Goal: Check status: Check status

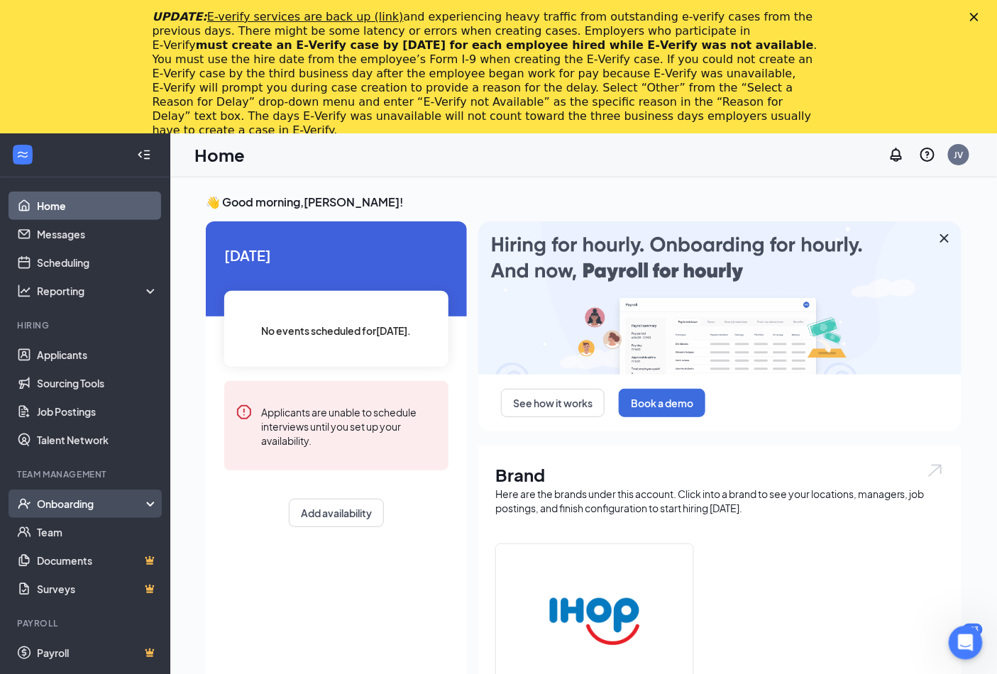
click at [78, 497] on div "Onboarding" at bounding box center [91, 504] width 109 height 14
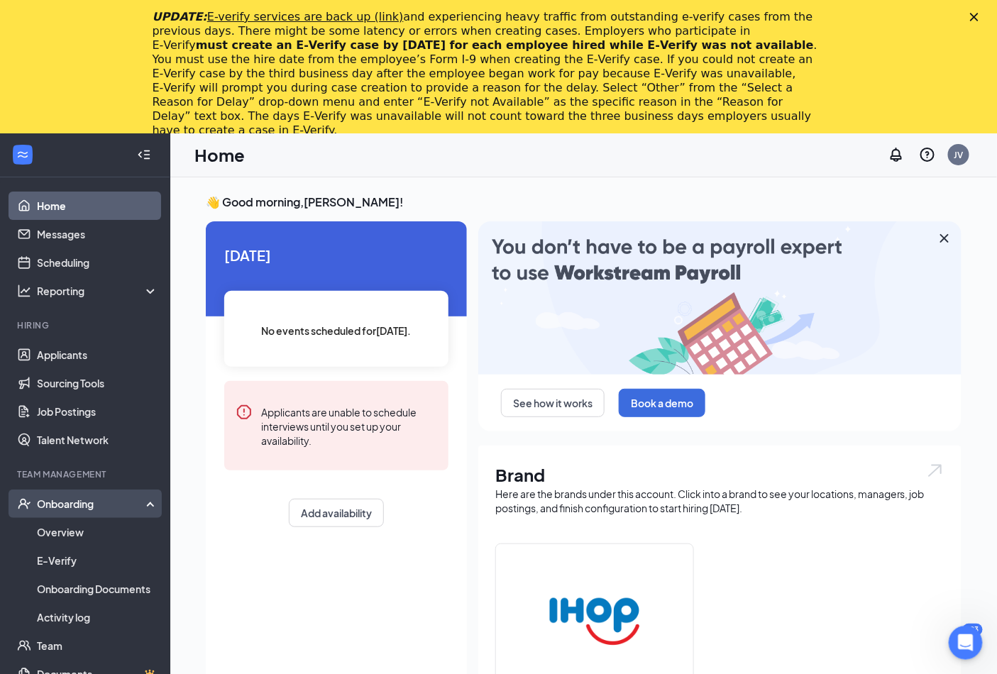
click at [62, 498] on div "Onboarding" at bounding box center [91, 504] width 109 height 14
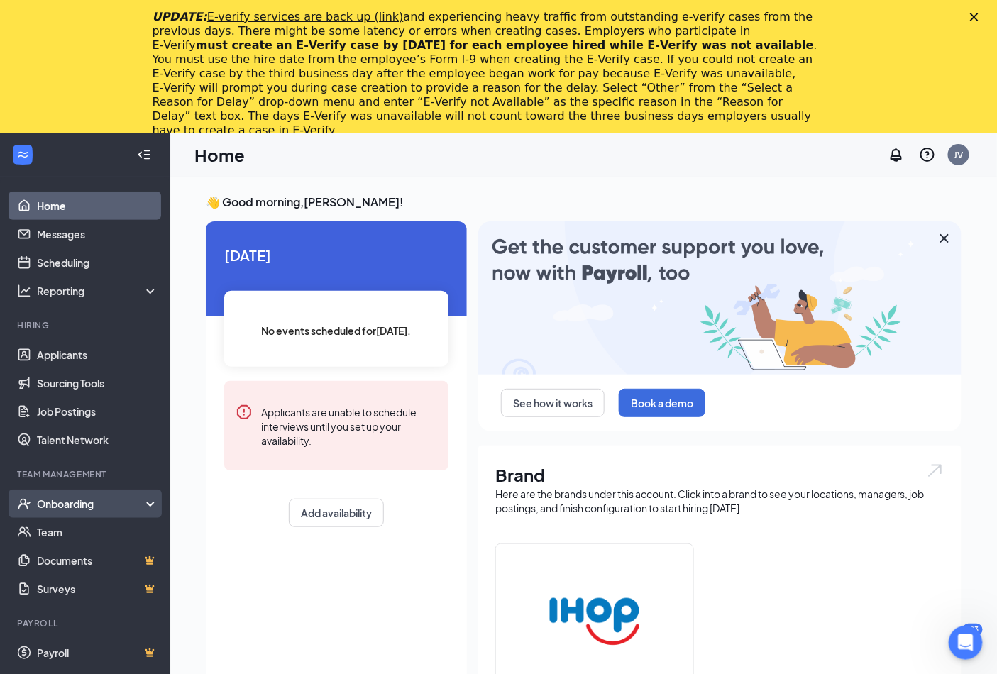
click at [71, 502] on div "Onboarding" at bounding box center [91, 504] width 109 height 14
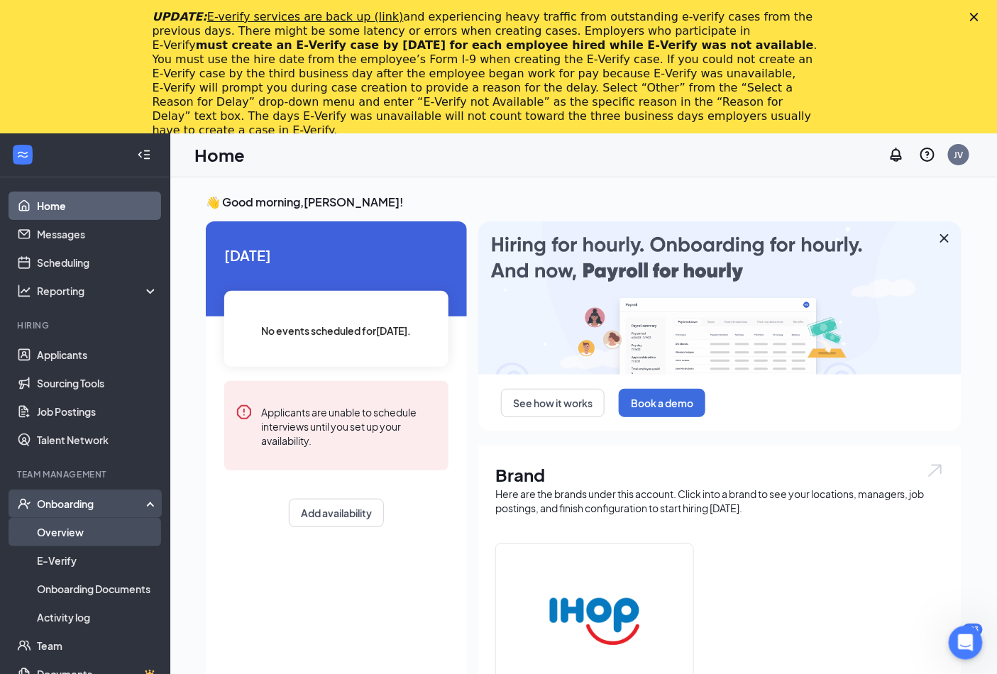
click at [65, 526] on link "Overview" at bounding box center [97, 532] width 121 height 28
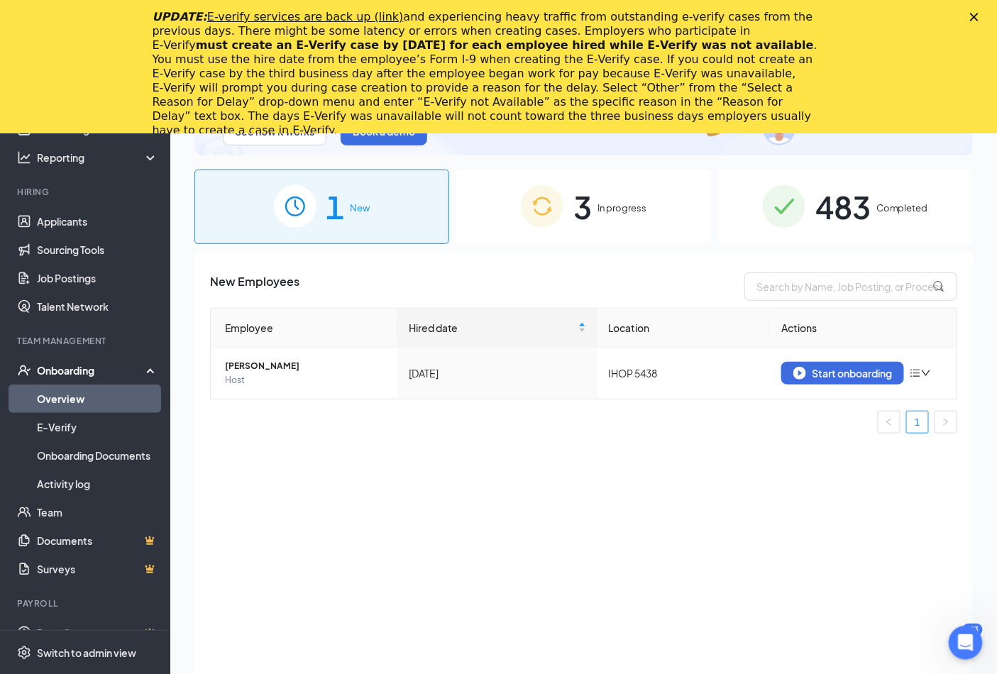
scroll to position [158, 0]
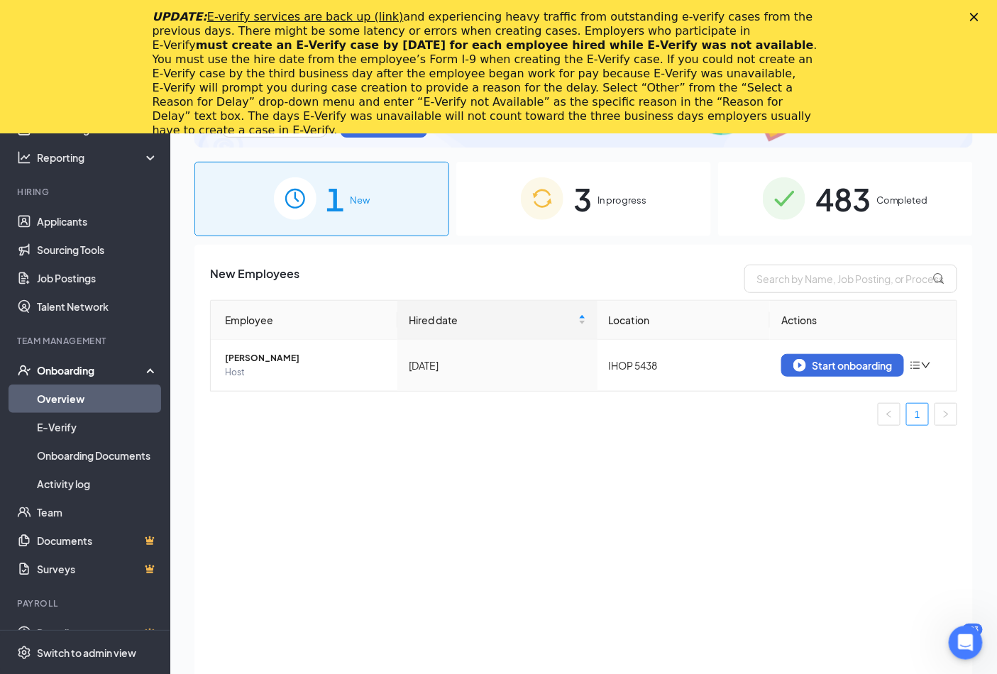
click at [885, 199] on span "Completed" at bounding box center [902, 200] width 52 height 14
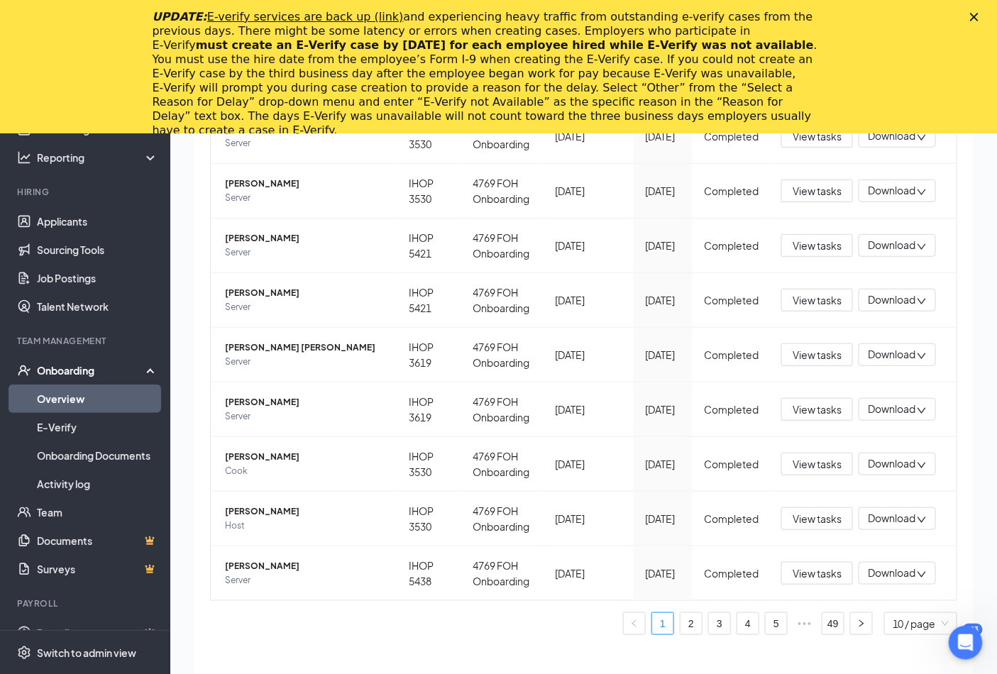
scroll to position [424, 0]
click at [822, 620] on link "49" at bounding box center [832, 623] width 21 height 21
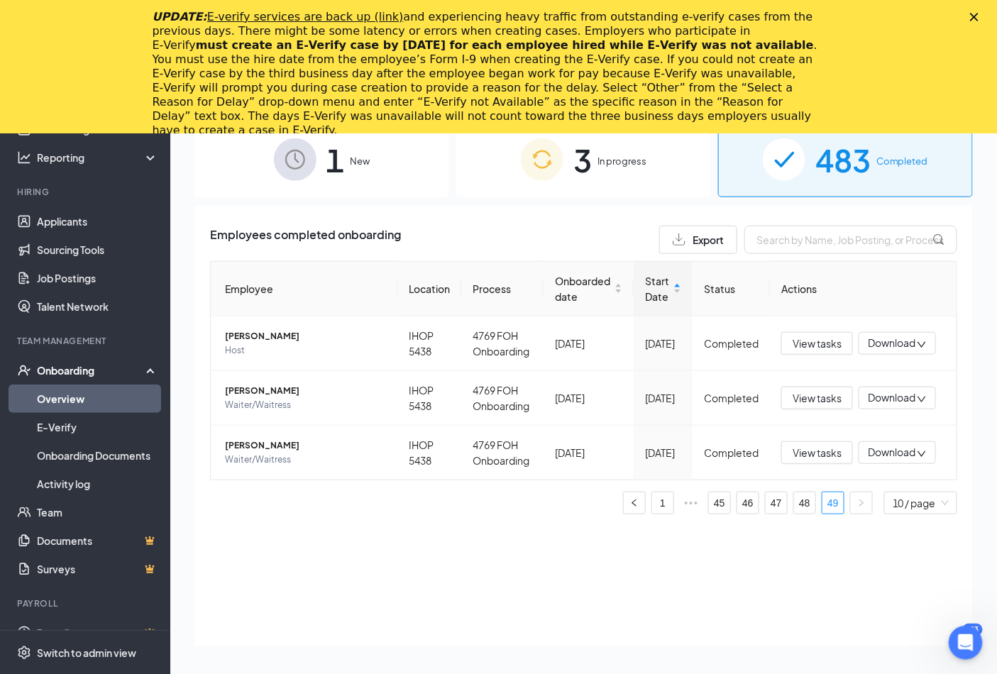
click at [604, 159] on span "In progress" at bounding box center [621, 161] width 49 height 14
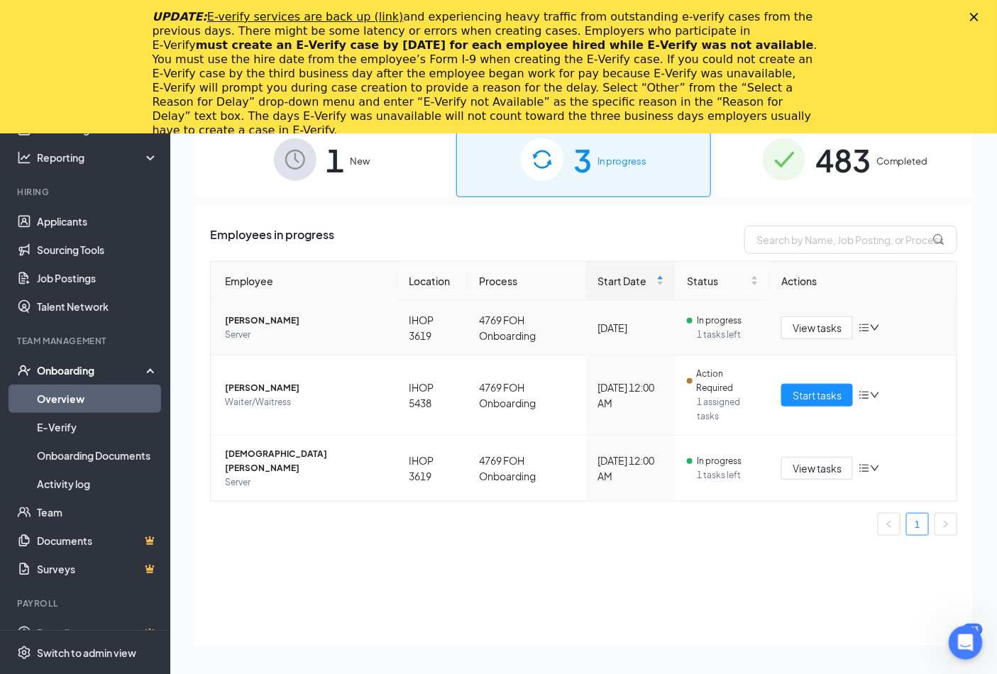
click at [260, 316] on span "[PERSON_NAME]" at bounding box center [305, 321] width 161 height 14
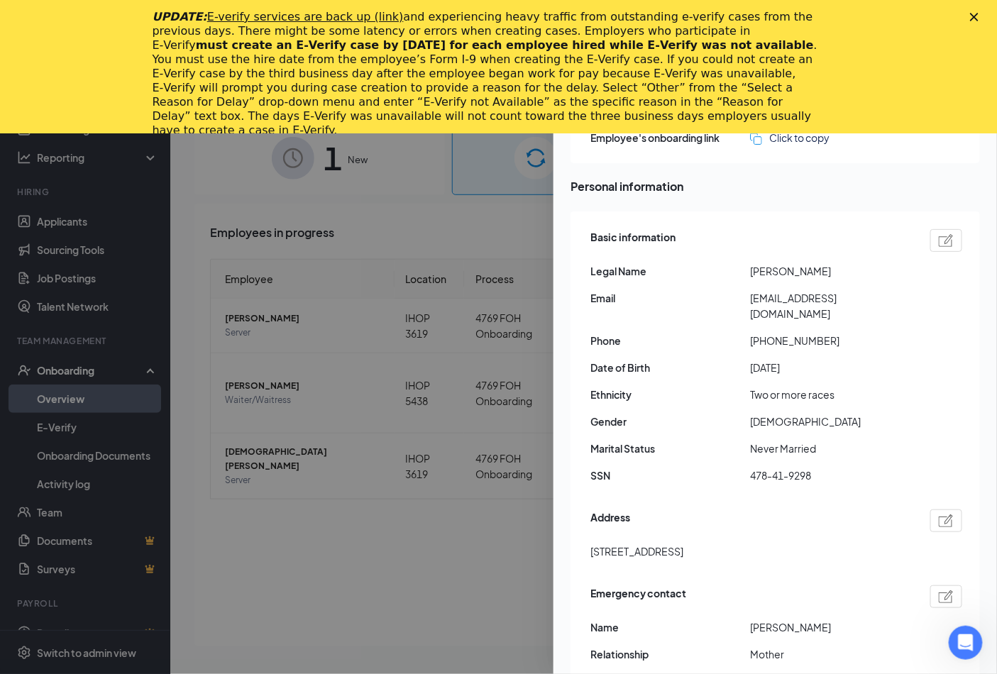
click at [409, 600] on div at bounding box center [498, 337] width 997 height 674
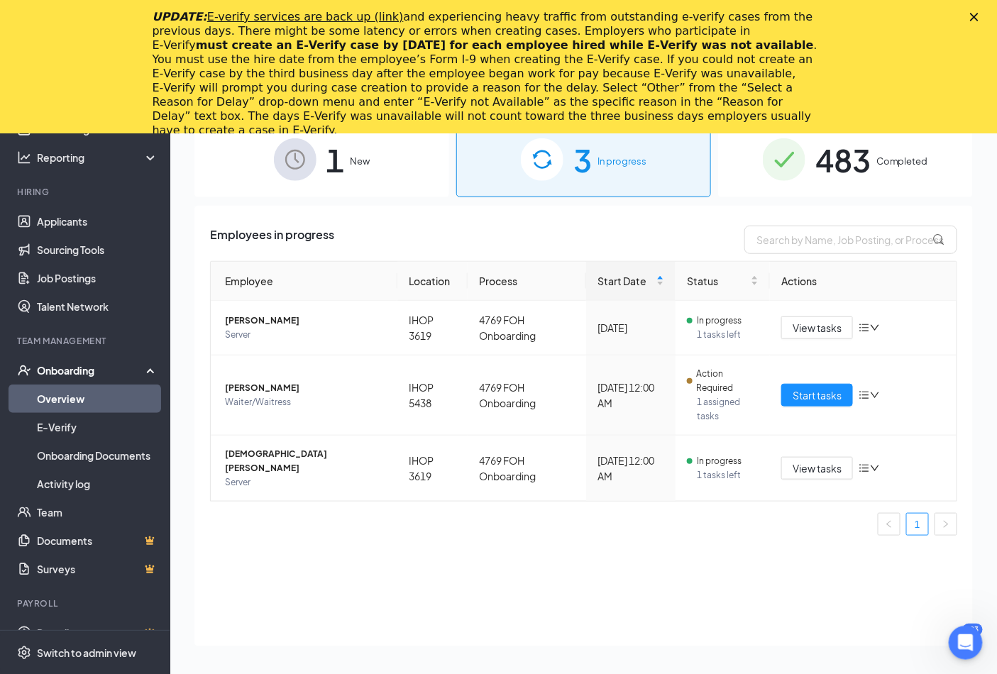
click at [352, 161] on span "New" at bounding box center [361, 161] width 20 height 14
